Goal: Transaction & Acquisition: Obtain resource

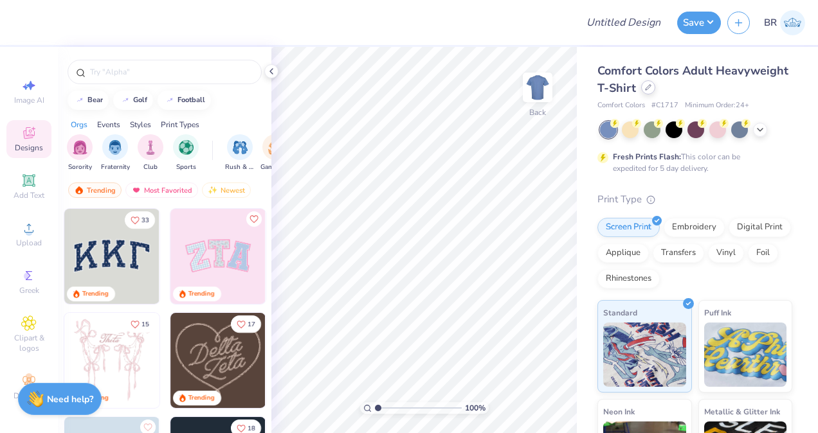
click at [655, 90] on div at bounding box center [648, 87] width 14 height 14
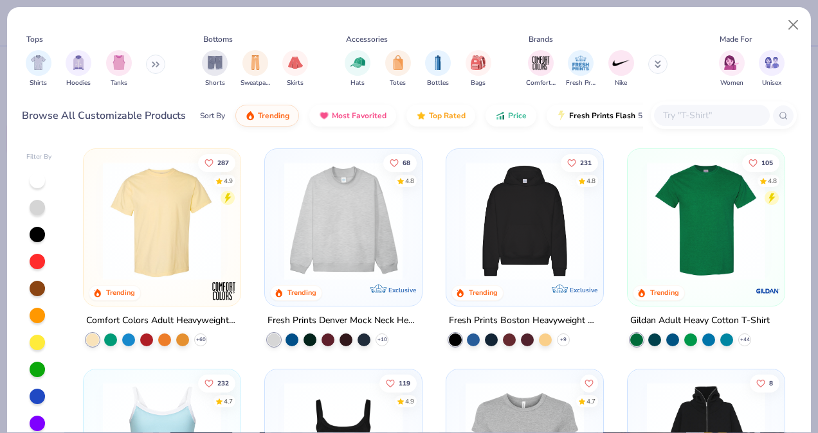
click at [695, 108] on input "text" at bounding box center [710, 115] width 99 height 15
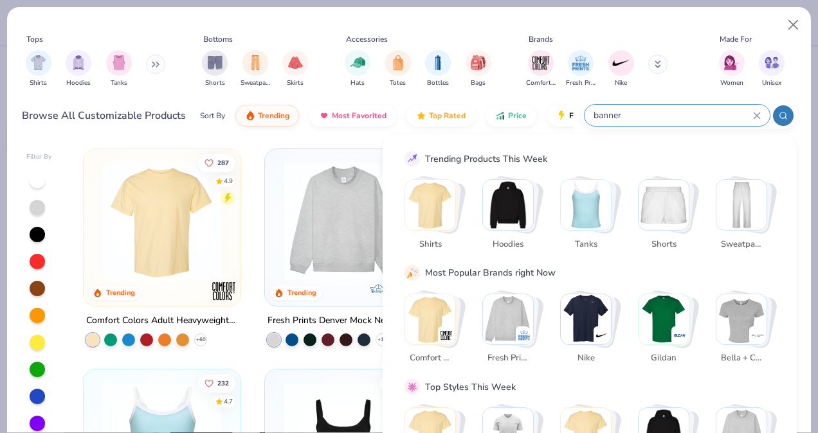
type input "banner"
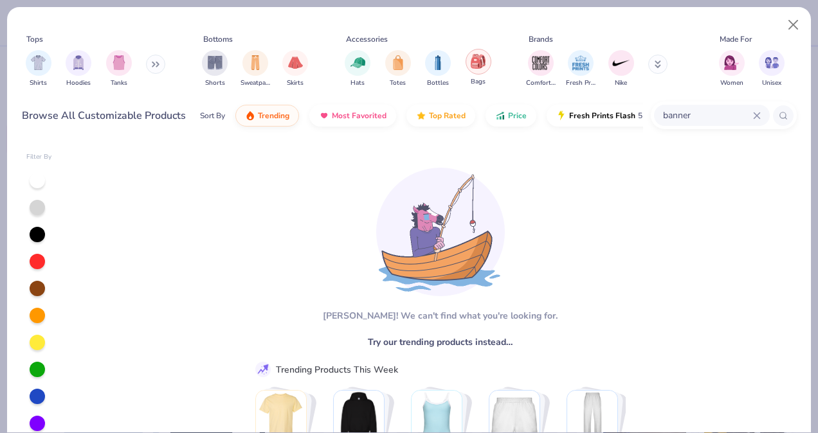
click at [472, 59] on img "filter for Bags" at bounding box center [478, 61] width 14 height 15
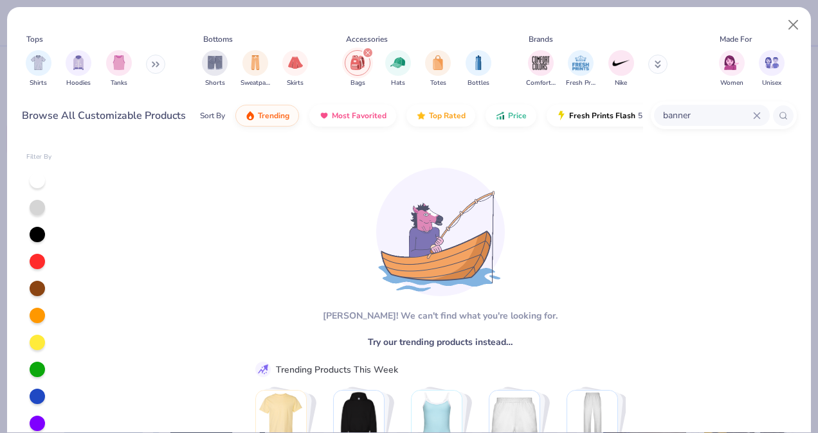
click at [762, 118] on div "banner" at bounding box center [712, 115] width 116 height 21
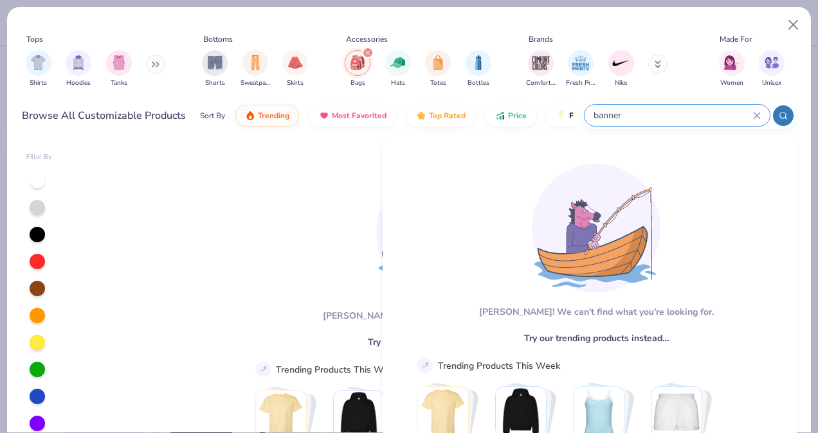
click at [757, 118] on icon at bounding box center [757, 116] width 8 height 8
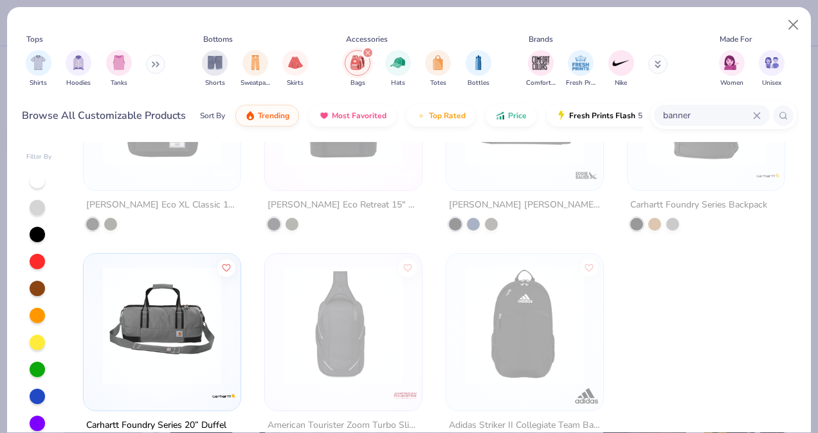
scroll to position [1879, 0]
